Goal: Information Seeking & Learning: Learn about a topic

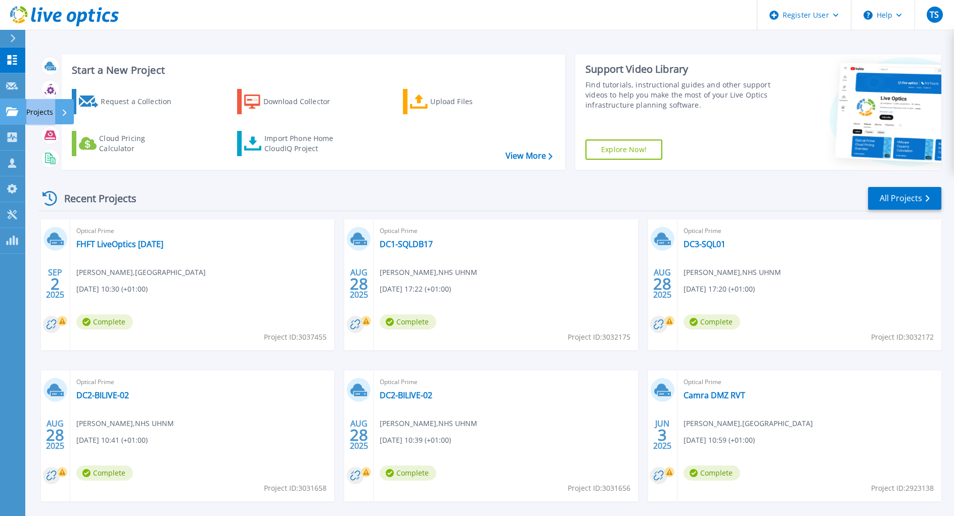
drag, startPoint x: 7, startPoint y: 129, endPoint x: 7, endPoint y: 116, distance: 13.1
click at [7, 116] on div "Dashboard Dashboard Request Capture Request Capture Projects Projects Search Pr…" at bounding box center [12, 151] width 25 height 206
click at [8, 110] on icon at bounding box center [12, 111] width 12 height 9
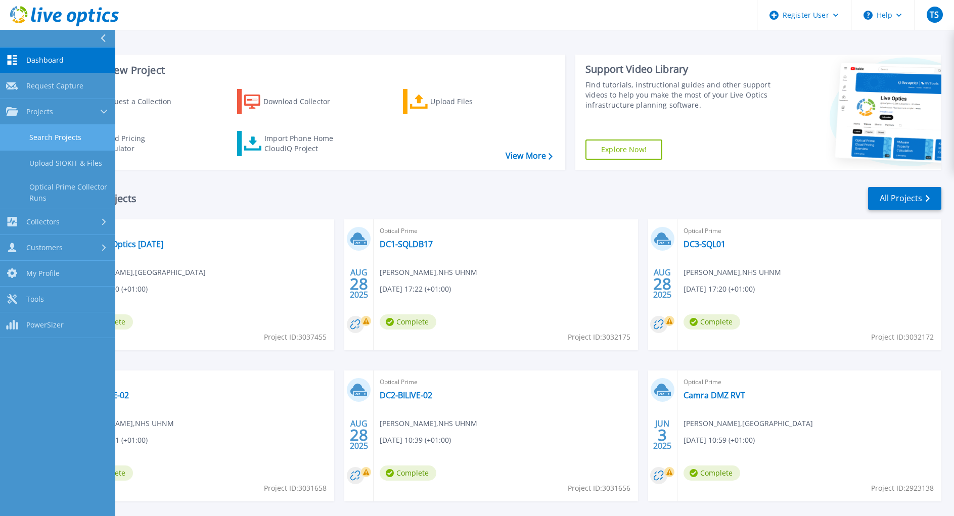
click at [49, 136] on link "Search Projects" at bounding box center [57, 138] width 115 height 26
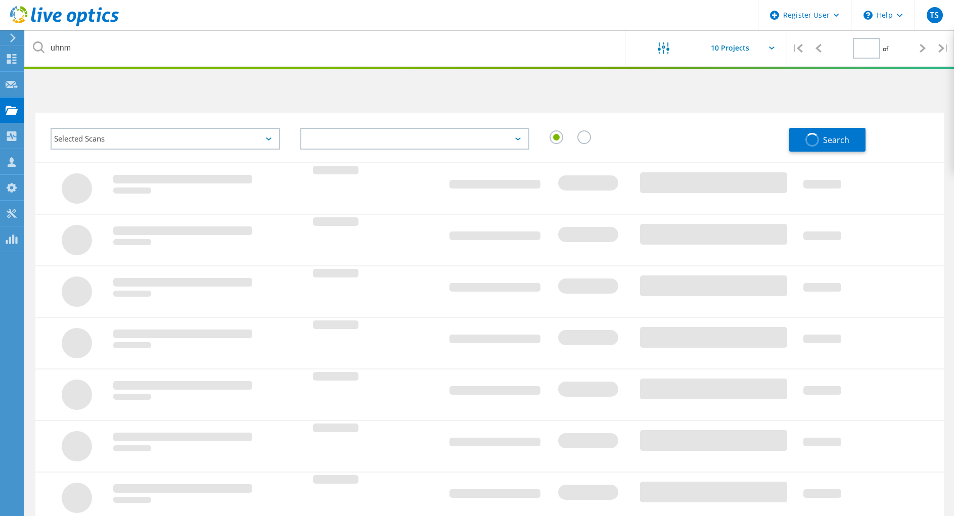
type input "1"
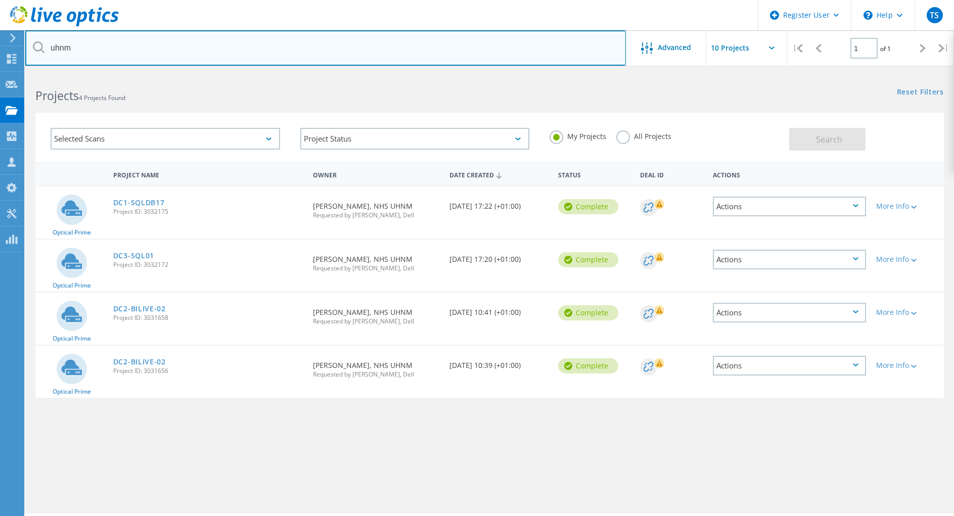
click at [101, 47] on input "uhnm" at bounding box center [325, 47] width 601 height 35
drag, startPoint x: 72, startPoint y: 45, endPoint x: 51, endPoint y: 44, distance: 21.3
click at [51, 44] on input "uhnm" at bounding box center [325, 47] width 601 height 35
type input "nhft"
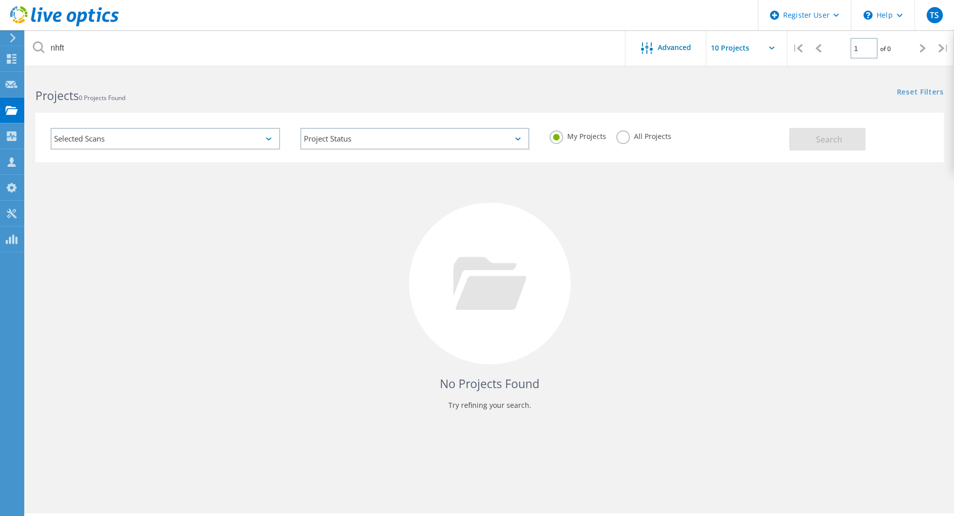
click at [641, 136] on label "All Projects" at bounding box center [643, 135] width 55 height 10
click at [0, 0] on input "All Projects" at bounding box center [0, 0] width 0 height 0
click at [838, 146] on button "Search" at bounding box center [827, 139] width 76 height 23
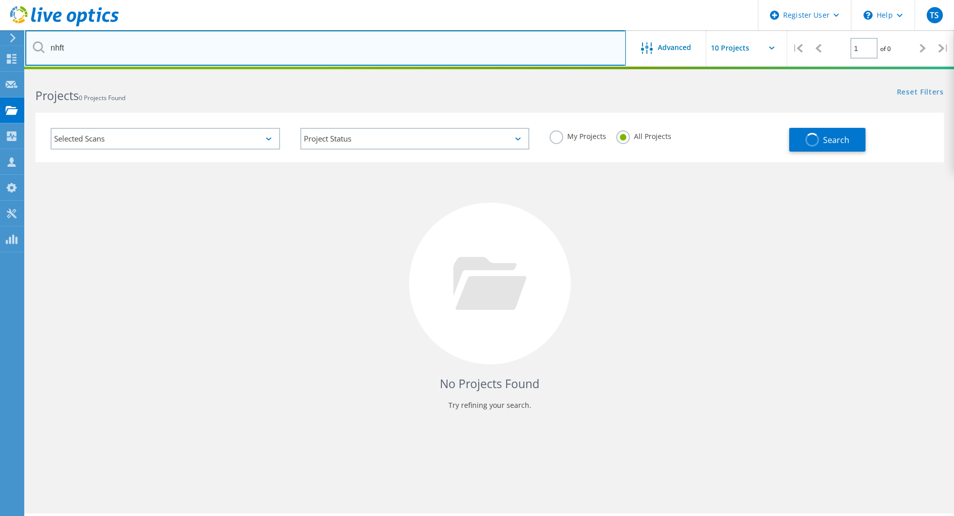
click at [104, 46] on input "nhft" at bounding box center [325, 47] width 601 height 35
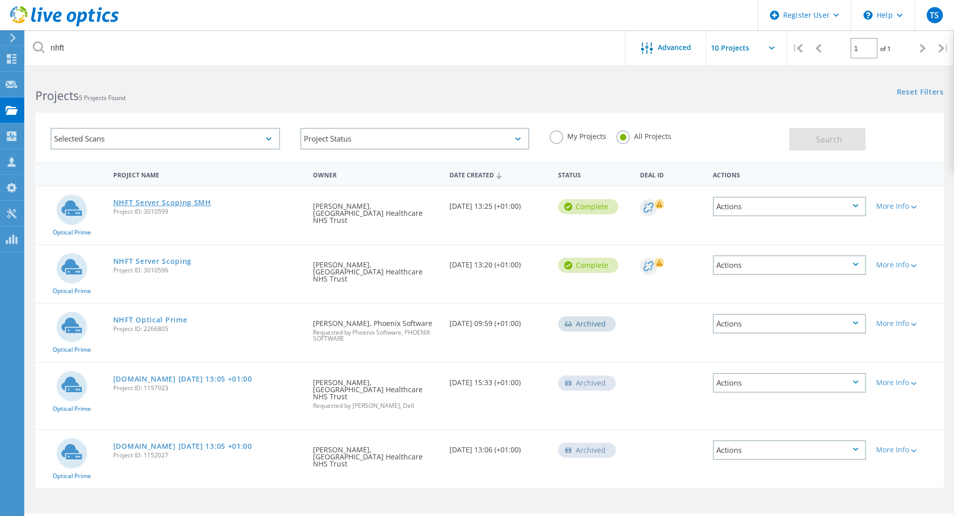
click at [180, 204] on link "NHFT Server Scoping SMH" at bounding box center [162, 202] width 98 height 7
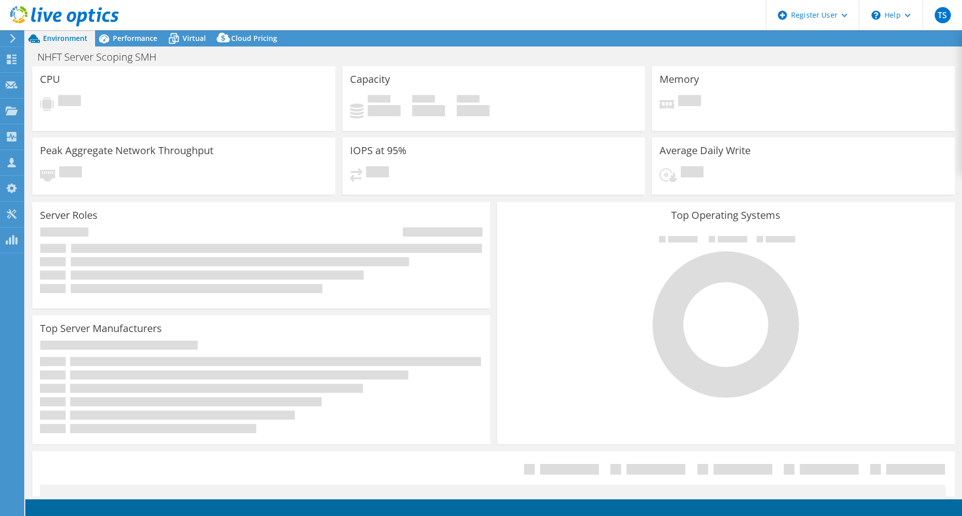
select select "USD"
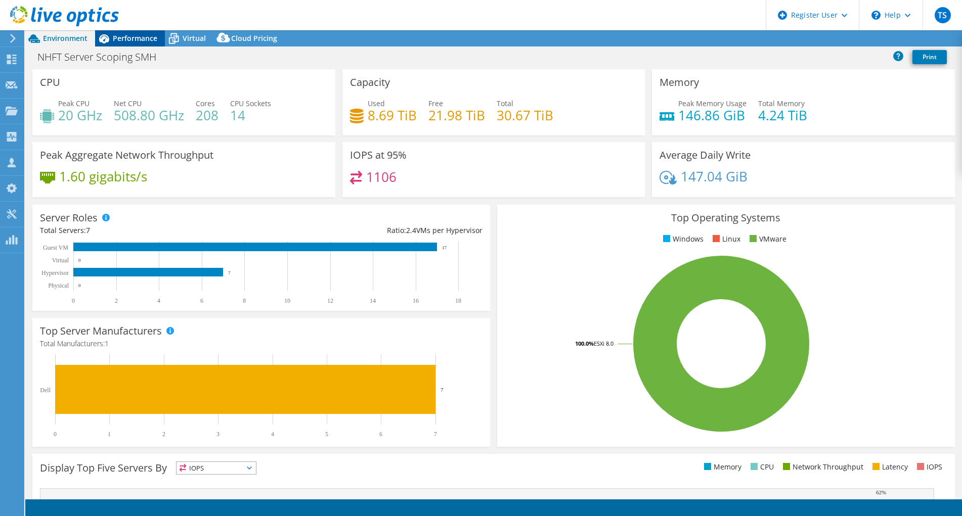
click at [142, 40] on span "Performance" at bounding box center [135, 38] width 44 height 10
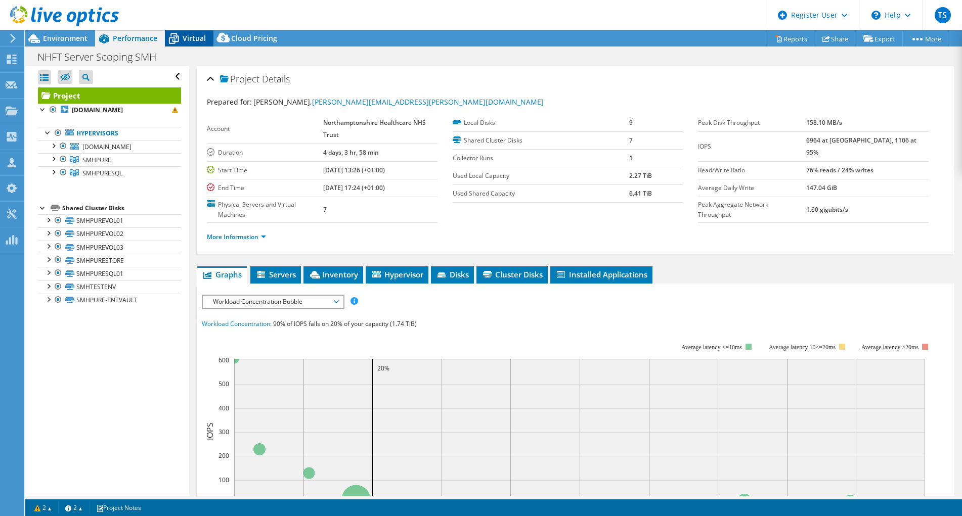
click at [176, 39] on icon at bounding box center [174, 39] width 18 height 18
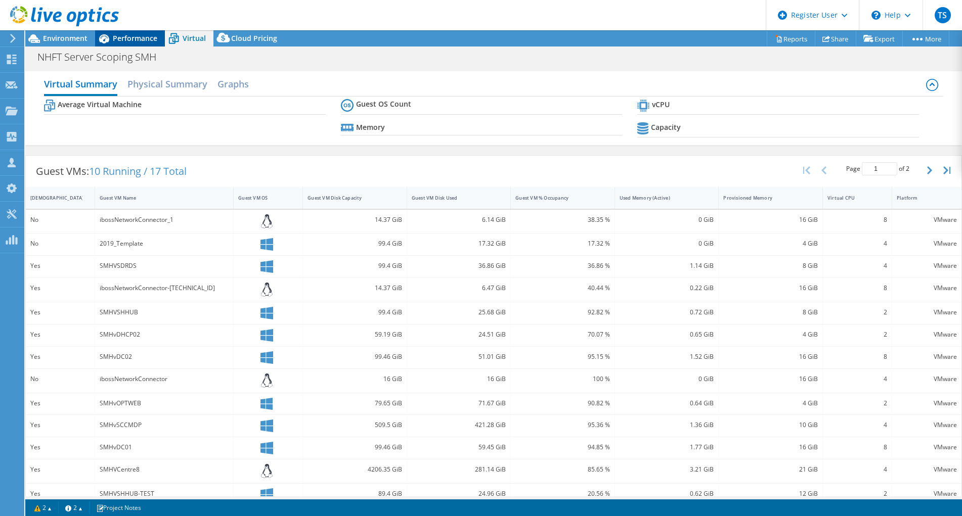
click at [146, 38] on span "Performance" at bounding box center [135, 38] width 44 height 10
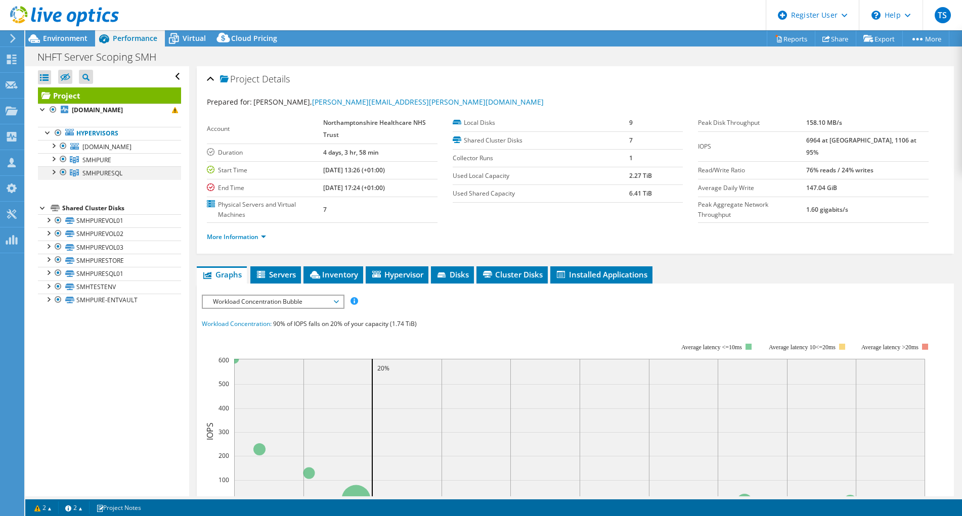
click at [50, 176] on div at bounding box center [53, 171] width 10 height 10
click at [71, 32] on div at bounding box center [59, 17] width 119 height 34
click at [70, 36] on span "Environment" at bounding box center [65, 38] width 44 height 10
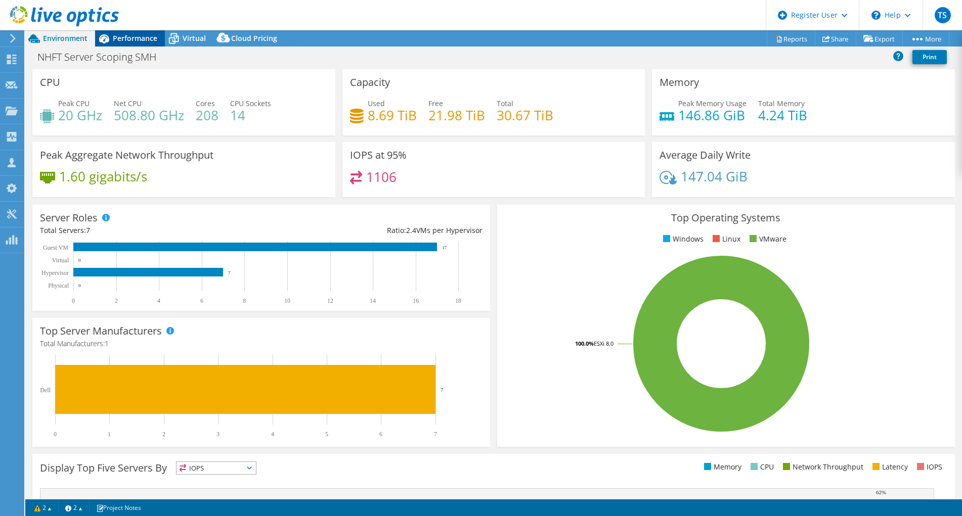
click at [151, 36] on span "Performance" at bounding box center [135, 38] width 44 height 10
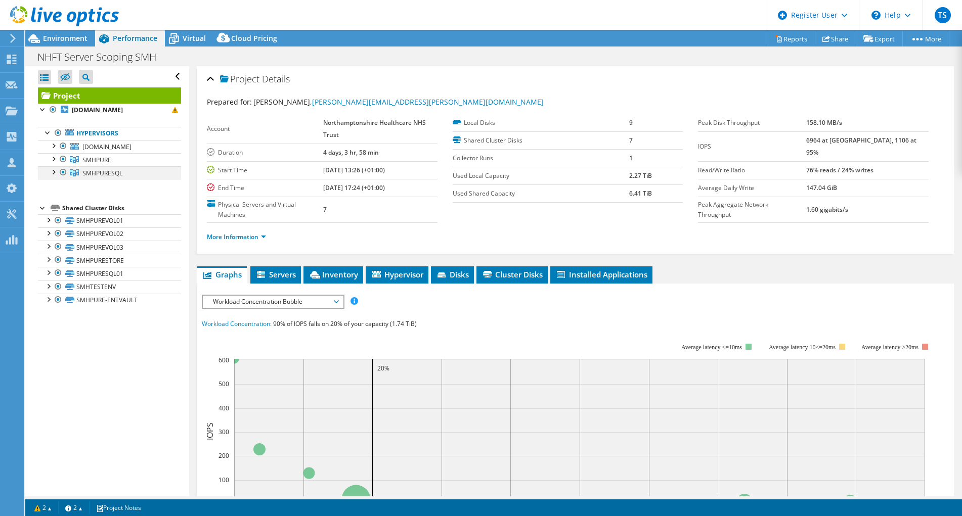
click at [53, 176] on div at bounding box center [53, 171] width 10 height 10
click at [53, 163] on div at bounding box center [53, 158] width 10 height 10
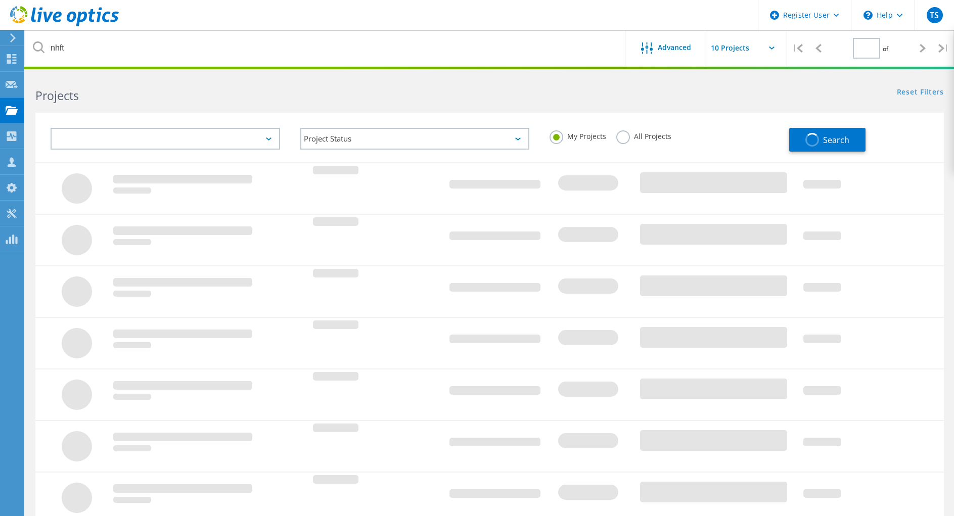
type input "1"
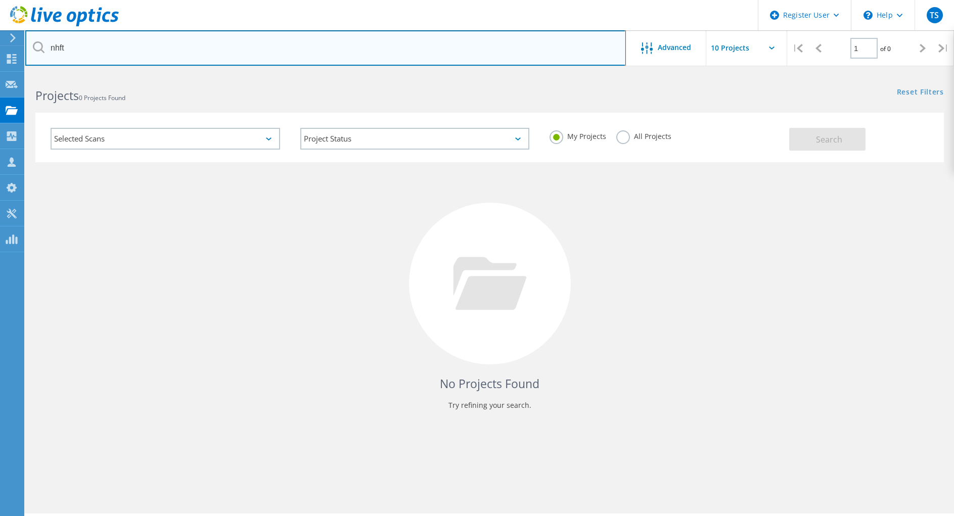
click at [95, 48] on input "nhft" at bounding box center [325, 47] width 601 height 35
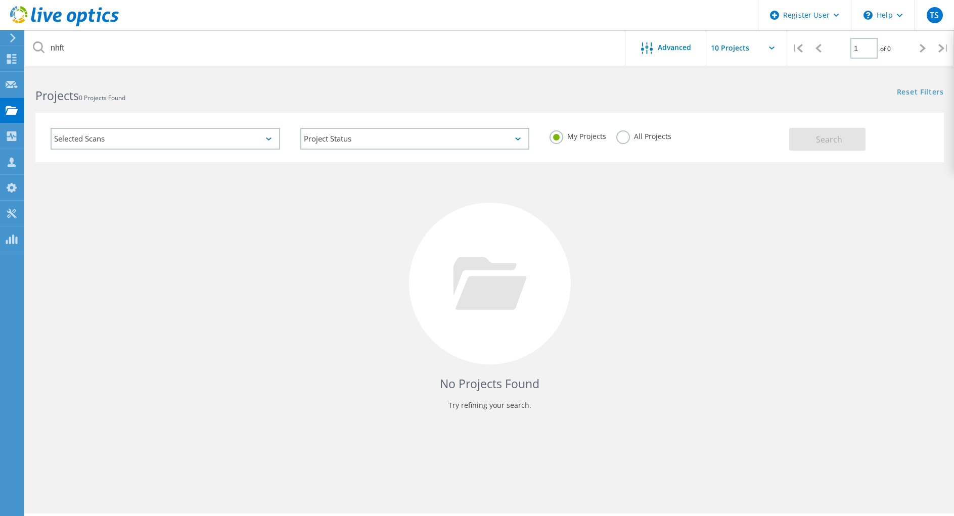
click at [635, 132] on label "All Projects" at bounding box center [643, 135] width 55 height 10
click at [0, 0] on input "All Projects" at bounding box center [0, 0] width 0 height 0
click at [819, 141] on span "Search" at bounding box center [829, 139] width 26 height 11
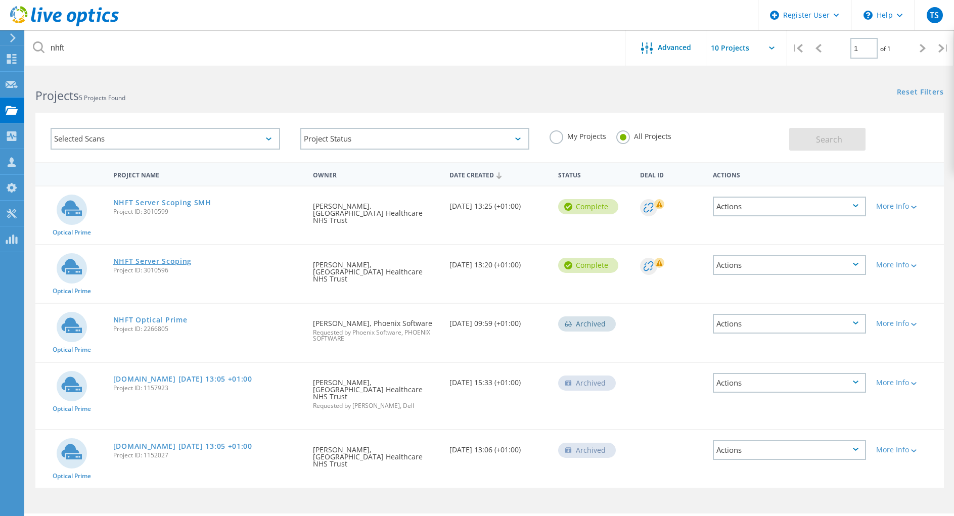
click at [160, 258] on link "NHFT Server Scoping" at bounding box center [152, 261] width 78 height 7
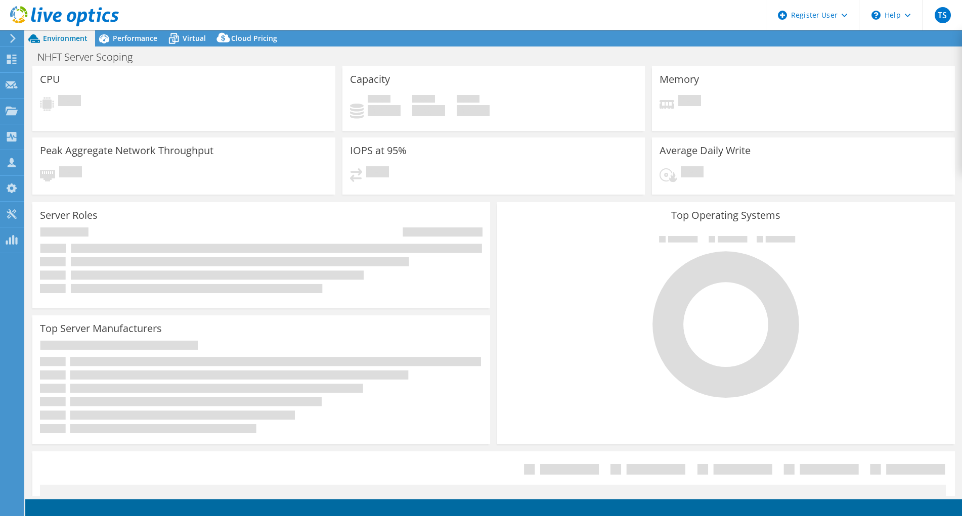
select select "USD"
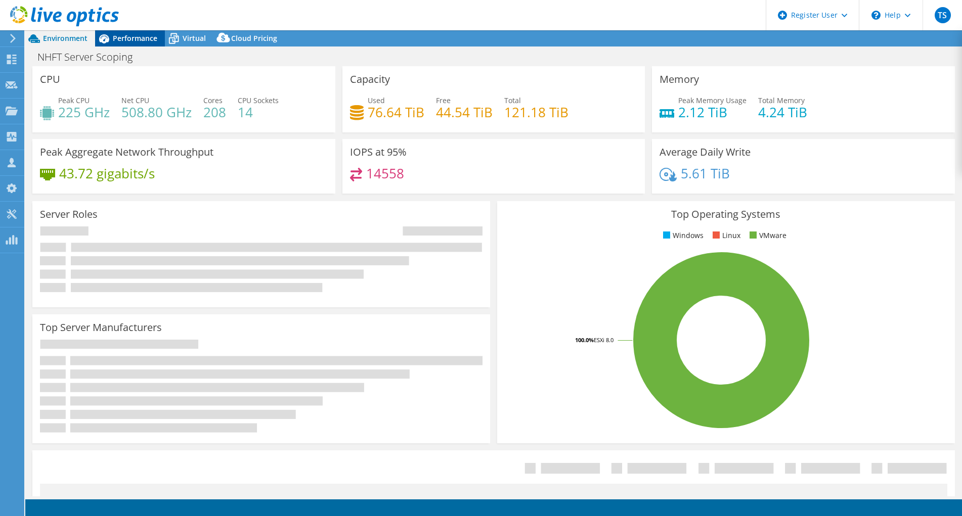
click at [142, 36] on span "Performance" at bounding box center [135, 38] width 44 height 10
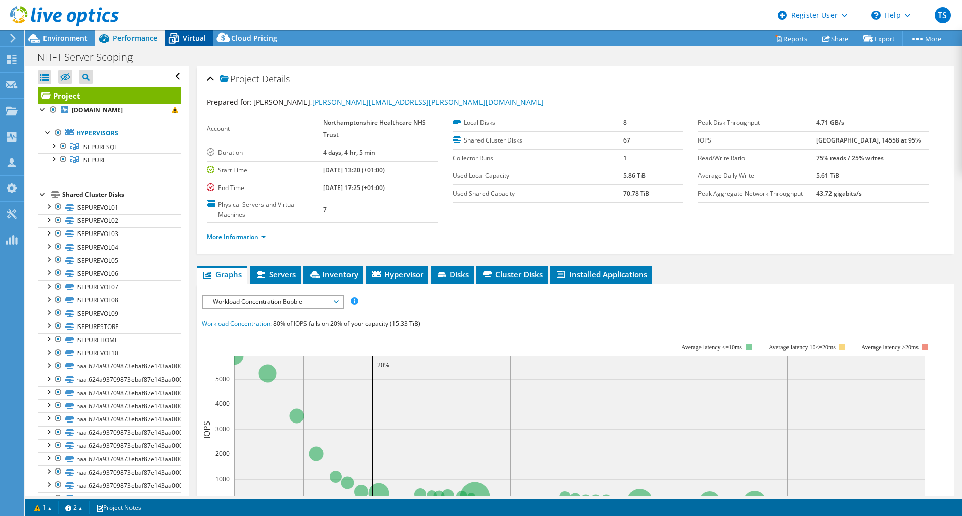
click at [186, 39] on span "Virtual" at bounding box center [194, 38] width 23 height 10
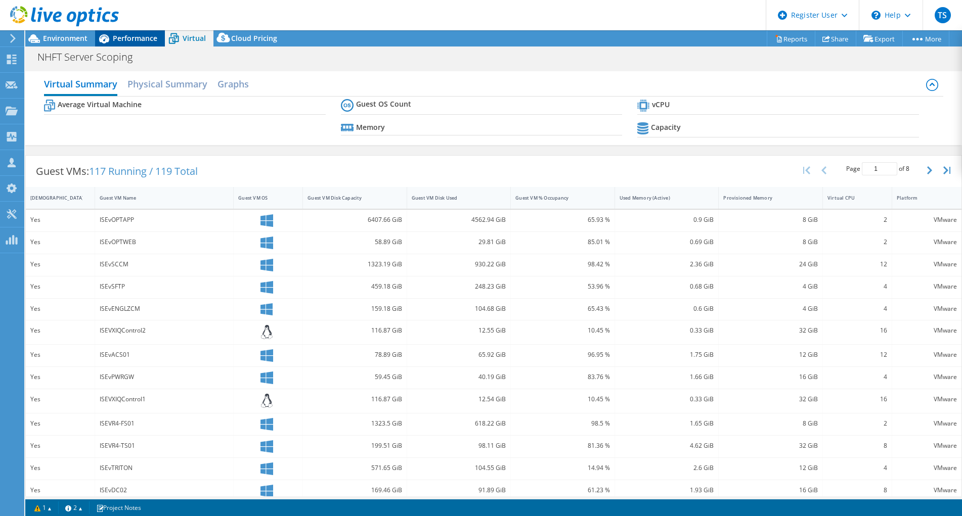
click at [148, 39] on span "Performance" at bounding box center [135, 38] width 44 height 10
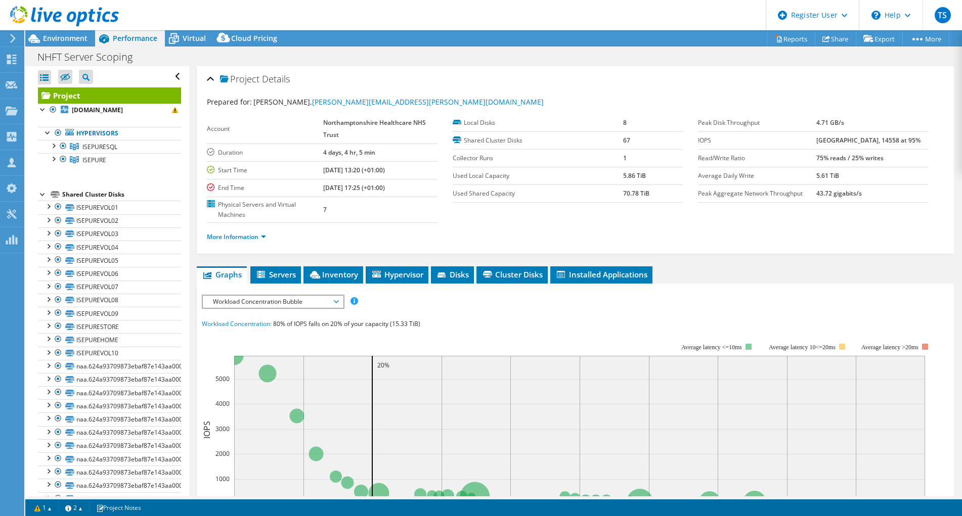
click at [849, 256] on div "Project Details Prepared for: Alan Stephens, alan.stephens@nhft.nhs.uk Account …" at bounding box center [575, 402] width 772 height 673
click at [79, 37] on span "Environment" at bounding box center [65, 38] width 44 height 10
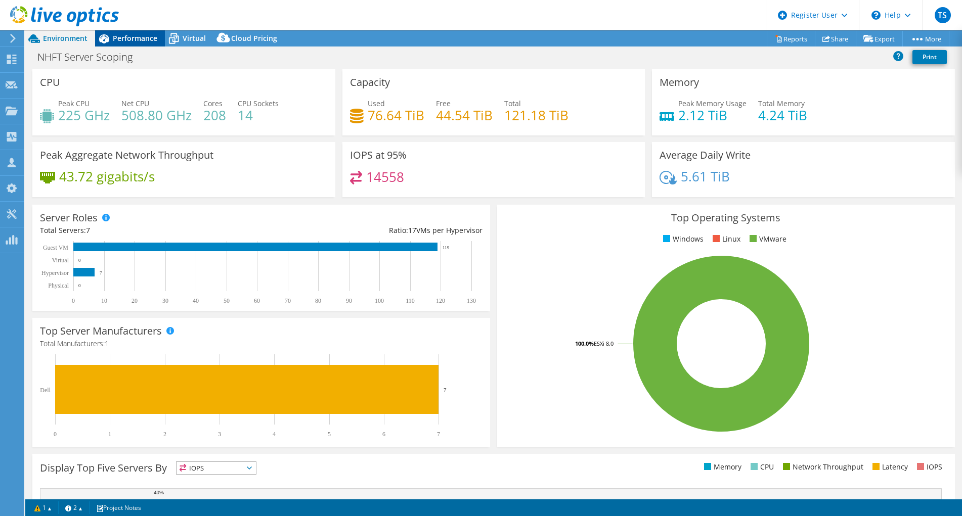
click at [131, 41] on span "Performance" at bounding box center [135, 38] width 44 height 10
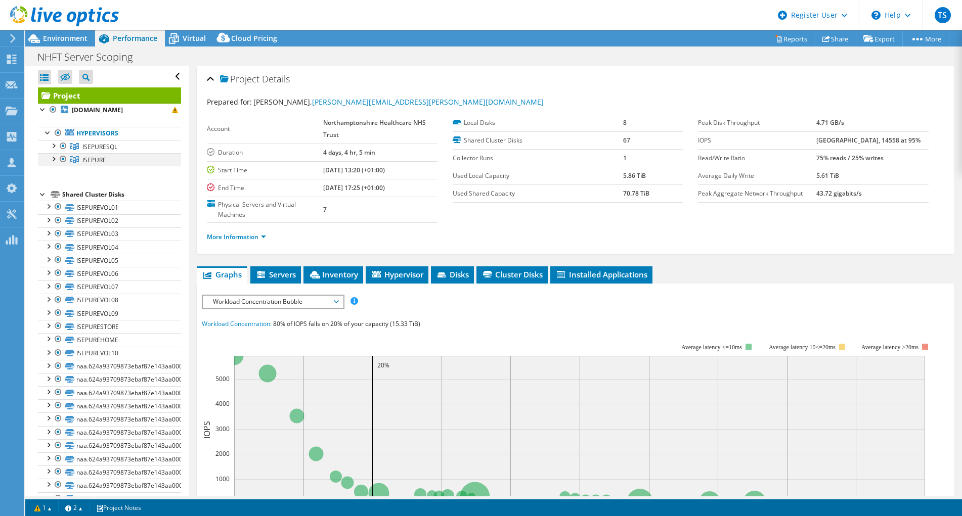
click at [50, 163] on div at bounding box center [53, 158] width 10 height 10
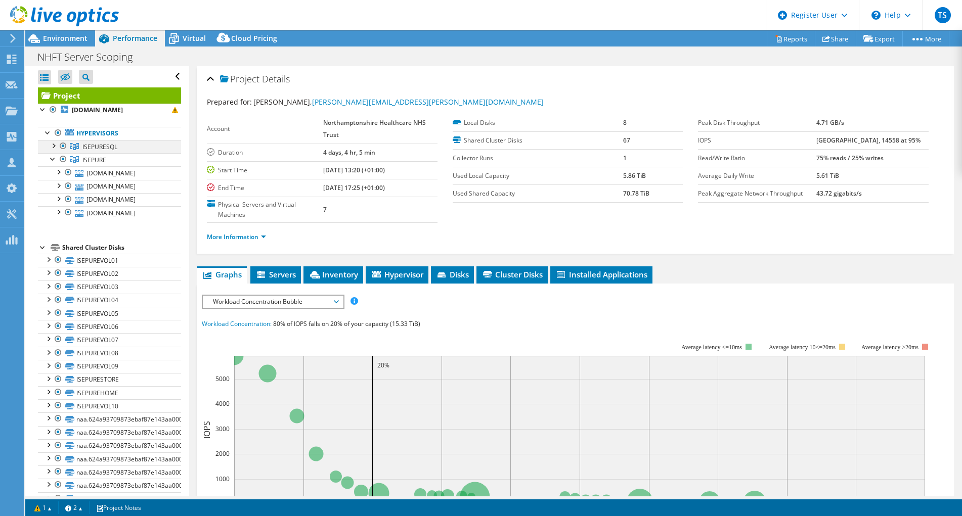
click at [51, 150] on div at bounding box center [53, 145] width 10 height 10
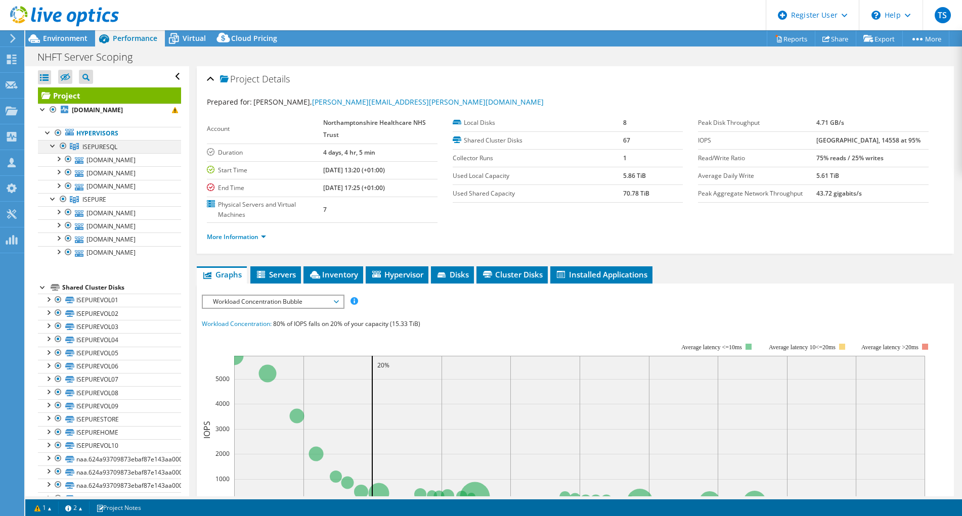
click at [51, 150] on div at bounding box center [53, 145] width 10 height 10
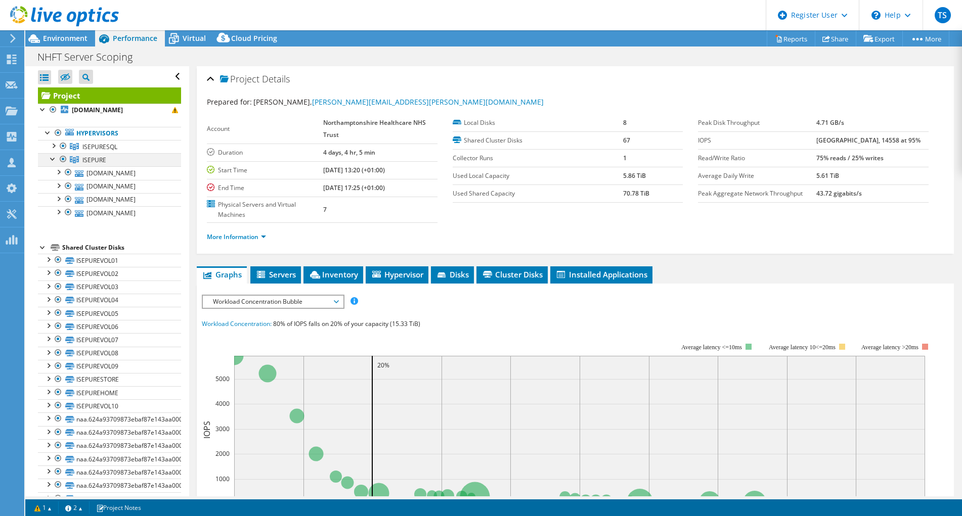
click at [52, 163] on div at bounding box center [53, 158] width 10 height 10
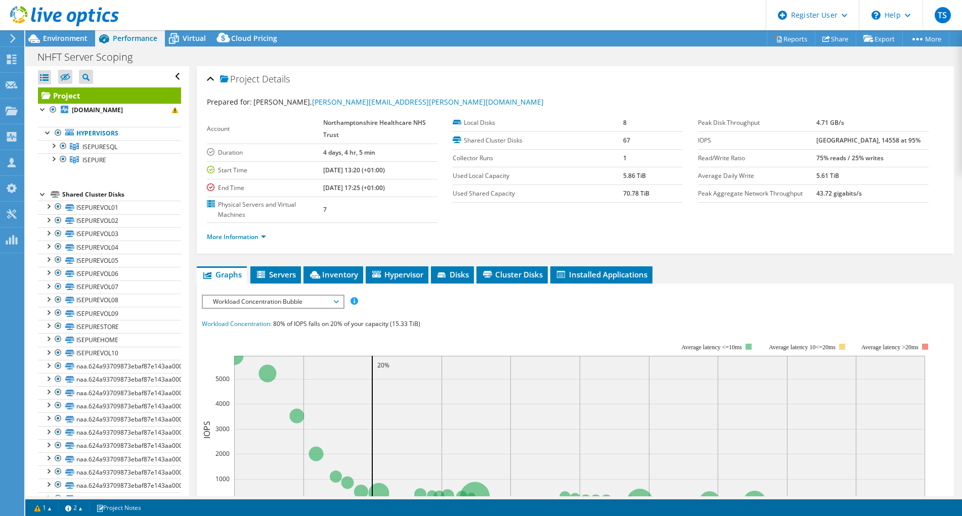
click at [722, 101] on div "Prepared for: Alan Stephens, alan.stephens@nhft.nhs.uk" at bounding box center [575, 103] width 737 height 12
click at [190, 40] on span "Virtual" at bounding box center [194, 38] width 23 height 10
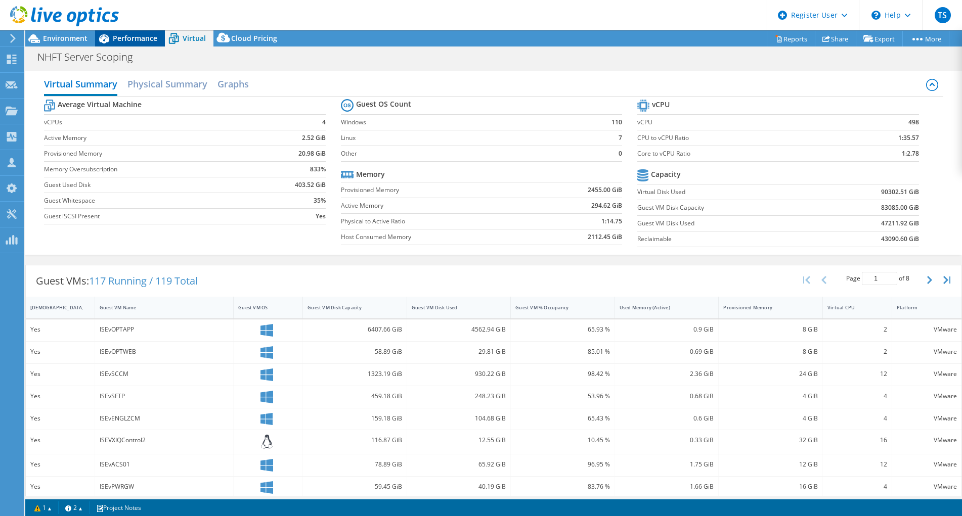
click at [138, 37] on span "Performance" at bounding box center [135, 38] width 44 height 10
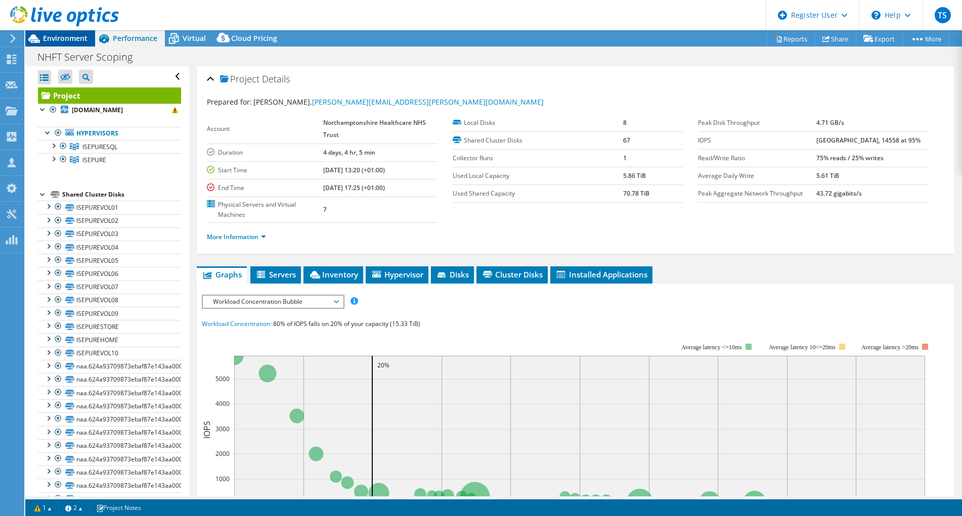
click at [70, 42] on span "Environment" at bounding box center [65, 38] width 44 height 10
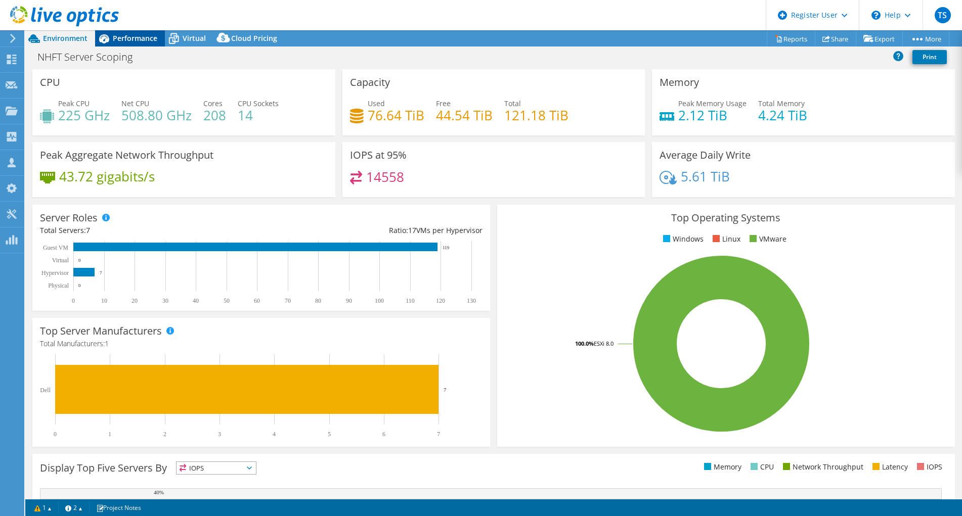
click at [121, 43] on div "Performance" at bounding box center [130, 38] width 70 height 16
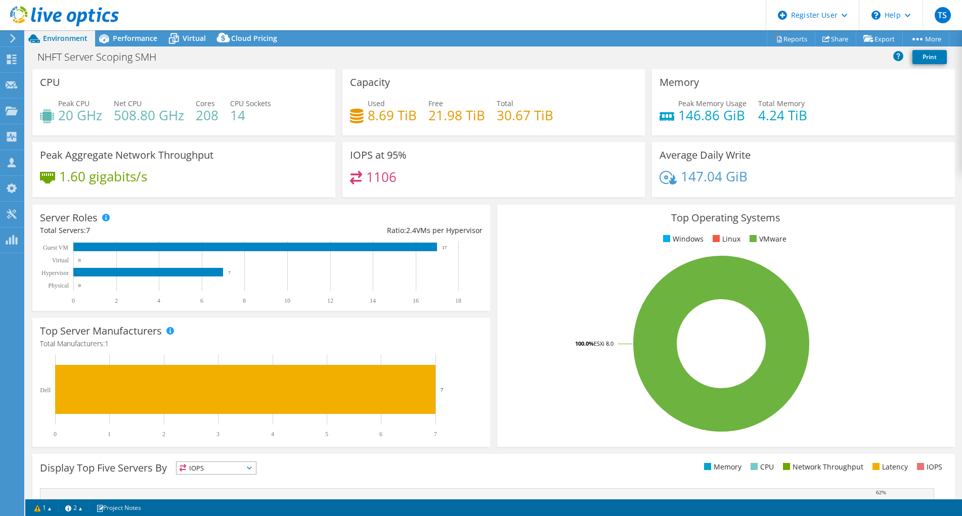
select select "USD"
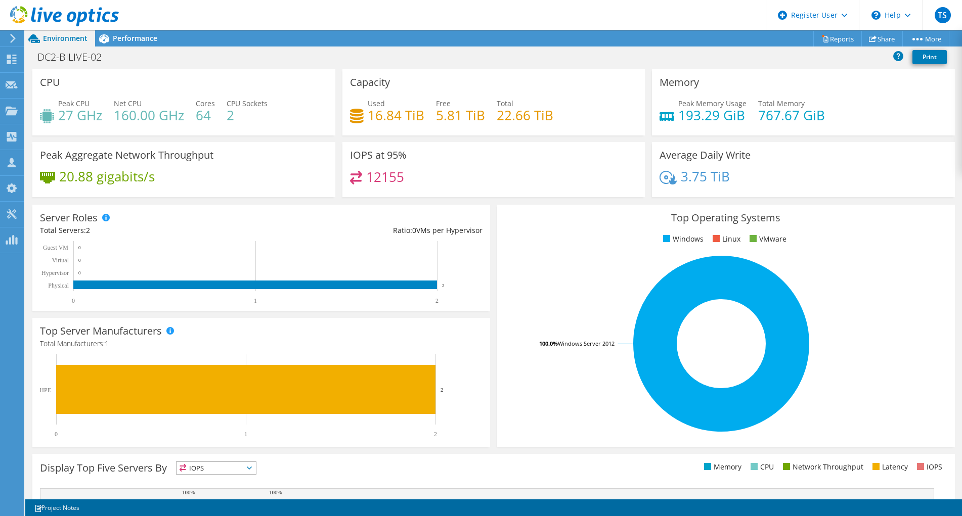
click at [277, 78] on div "CPU Peak CPU 27 GHz Net CPU 160.00 GHz Cores 64 CPU Sockets 2" at bounding box center [183, 102] width 303 height 66
click at [238, 114] on h4 "2" at bounding box center [247, 115] width 41 height 11
click at [238, 118] on h4 "2" at bounding box center [247, 115] width 41 height 11
click at [232, 116] on h4 "2" at bounding box center [247, 115] width 41 height 11
click at [280, 113] on div "Peak CPU 27 GHz Net CPU 160.00 GHz Cores 64 CPU Sockets 2" at bounding box center [184, 114] width 288 height 33
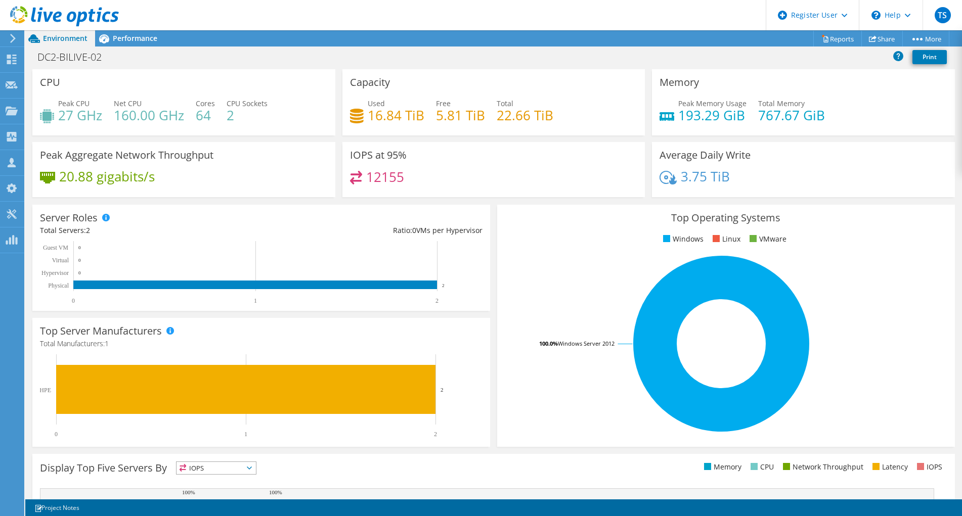
click at [298, 38] on div "Project Actions Project Actions Reports Share More" at bounding box center [493, 38] width 936 height 16
